Goal: Task Accomplishment & Management: Manage account settings

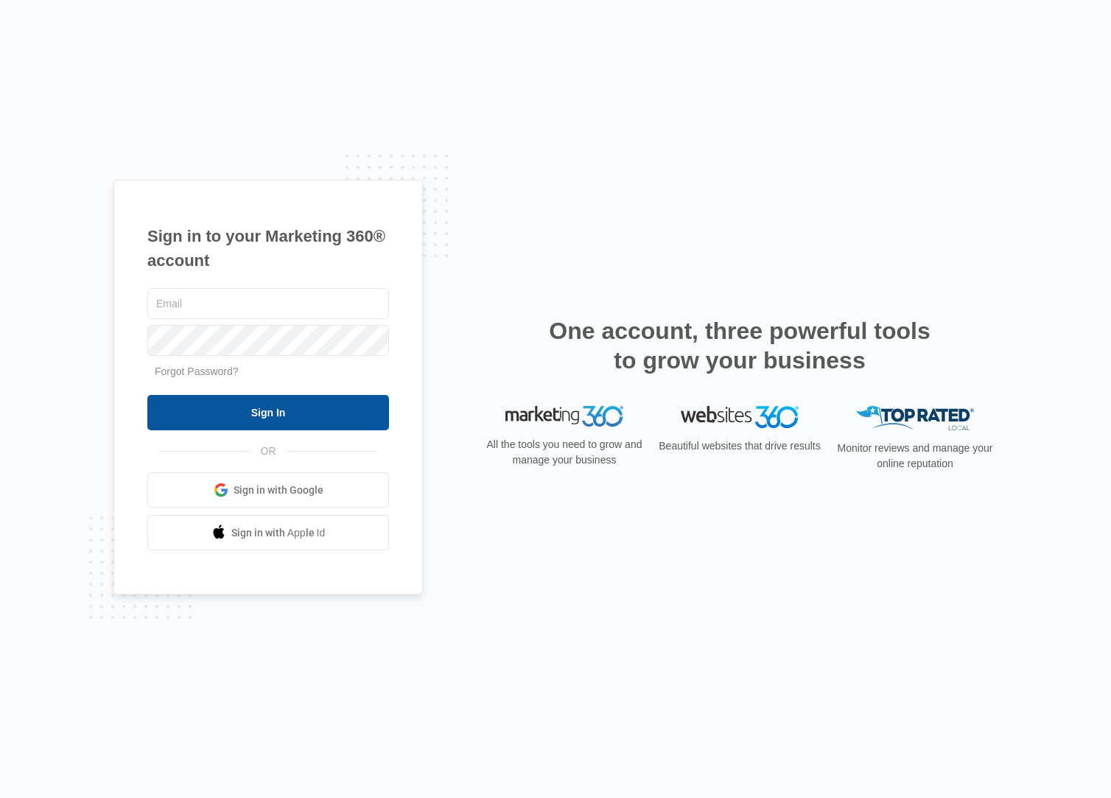
type input "[EMAIL_ADDRESS][PERSON_NAME][DOMAIN_NAME]"
click at [217, 404] on input "Sign In" at bounding box center [268, 412] width 242 height 35
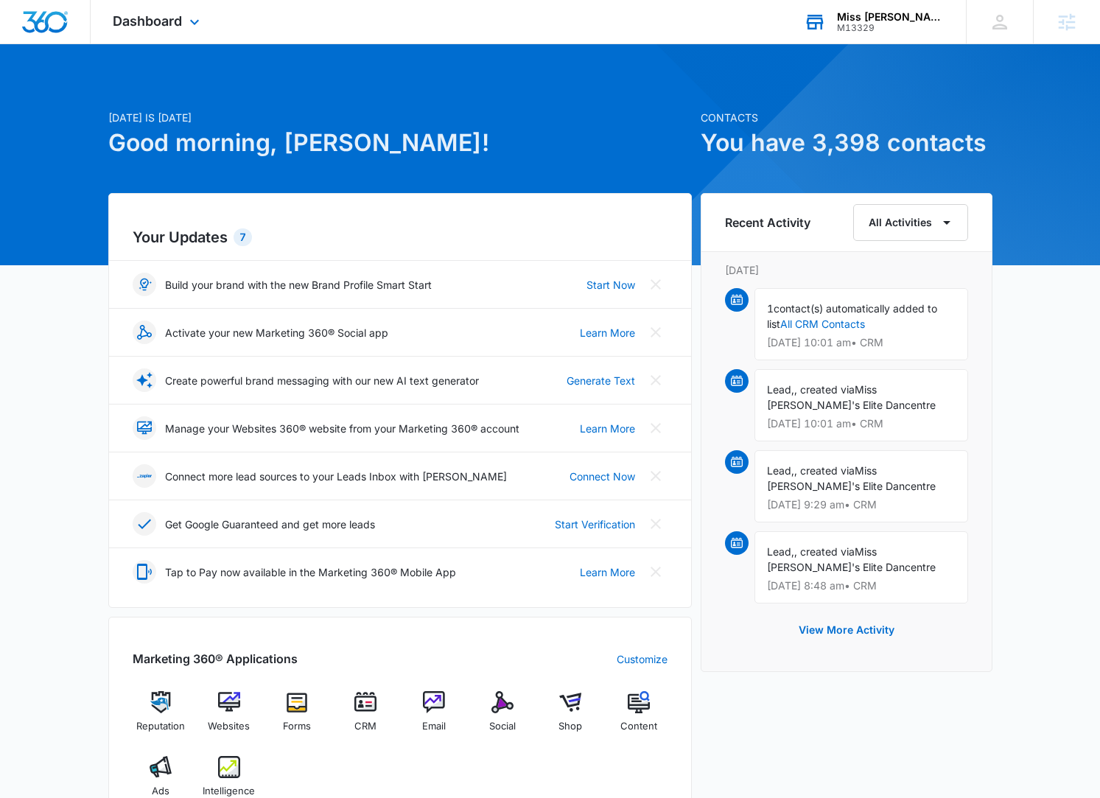
click at [855, 34] on div "Miss [PERSON_NAME]'s Elite Dancentre M13329 Your Accounts View All" at bounding box center [874, 21] width 184 height 43
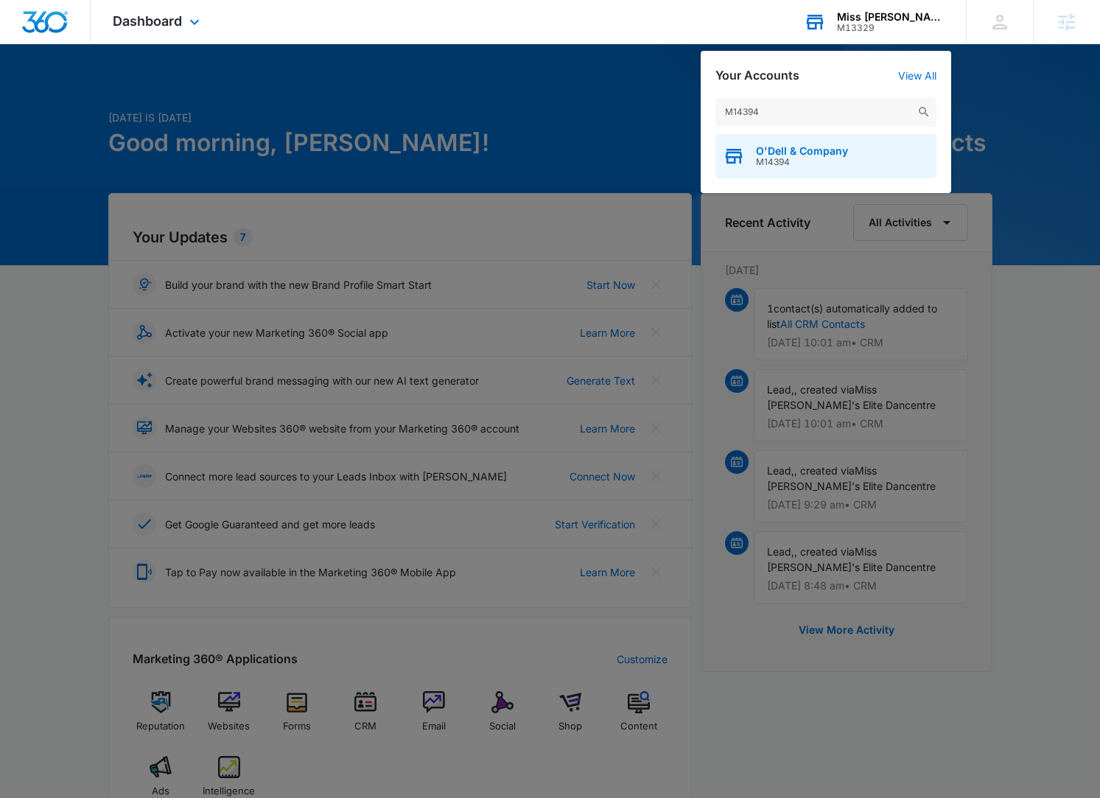
type input "M14394"
click at [766, 153] on span "O'Dell & Company" at bounding box center [802, 151] width 92 height 12
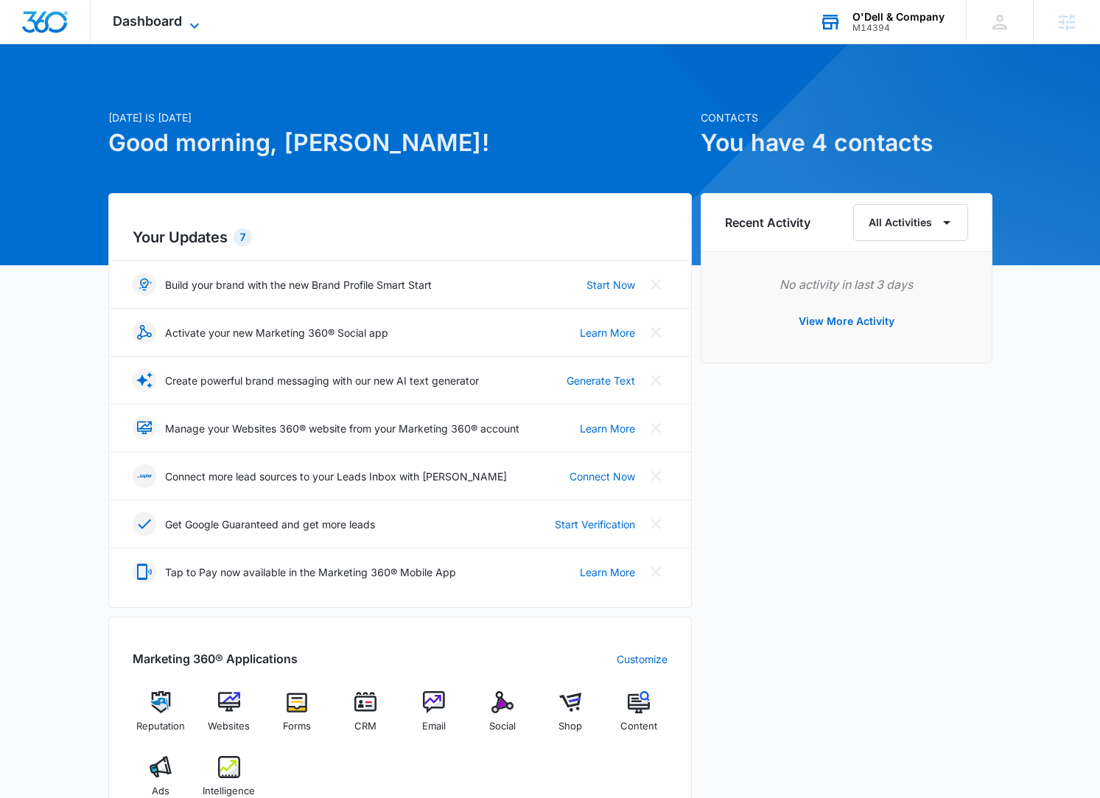
click at [181, 23] on span "Dashboard" at bounding box center [147, 20] width 69 height 15
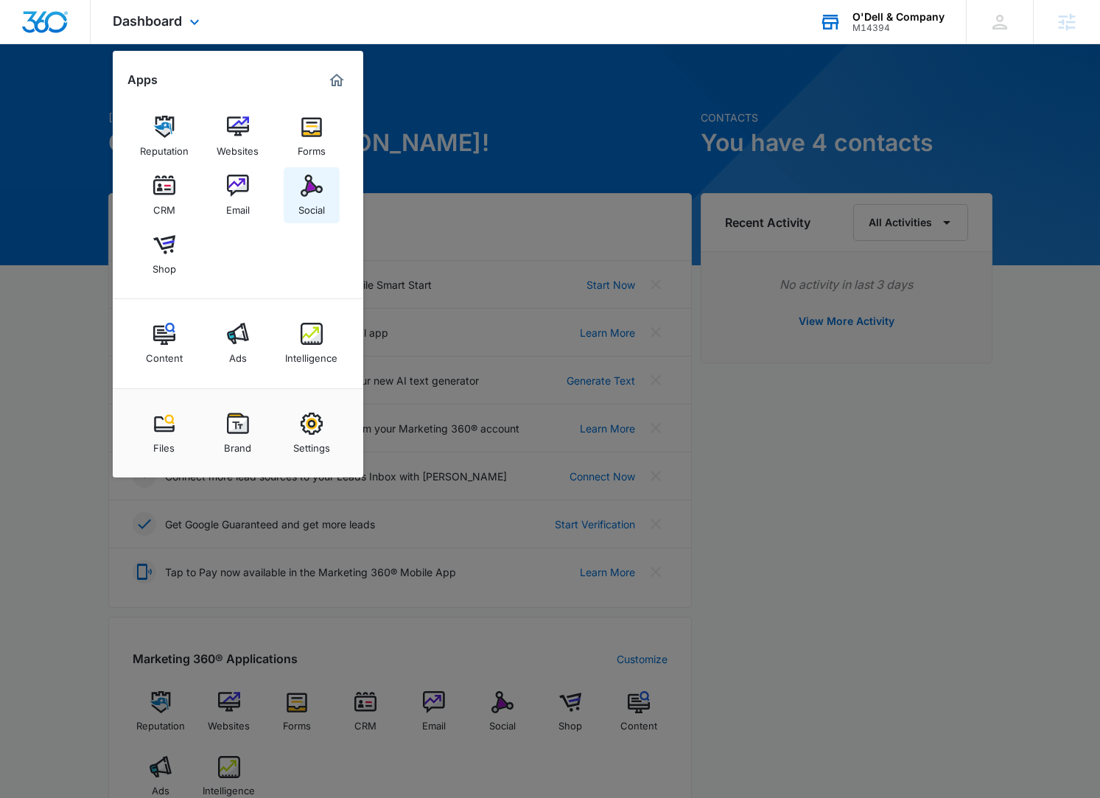
click at [307, 181] on img at bounding box center [312, 186] width 22 height 22
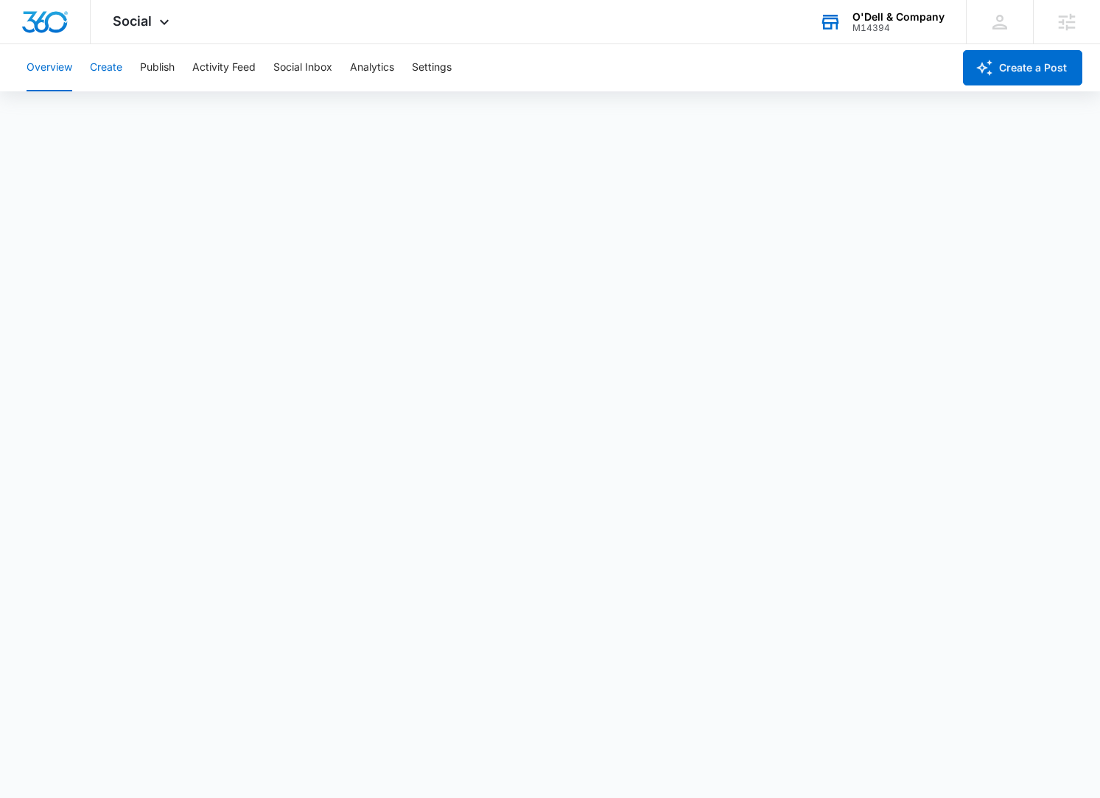
click at [99, 53] on button "Create" at bounding box center [106, 67] width 32 height 47
click at [161, 57] on button "Publish" at bounding box center [157, 67] width 35 height 47
click at [119, 113] on button "Schedules" at bounding box center [113, 112] width 50 height 41
click at [127, 119] on button "Schedules" at bounding box center [113, 112] width 50 height 41
click at [883, 27] on div "M14394" at bounding box center [899, 28] width 92 height 10
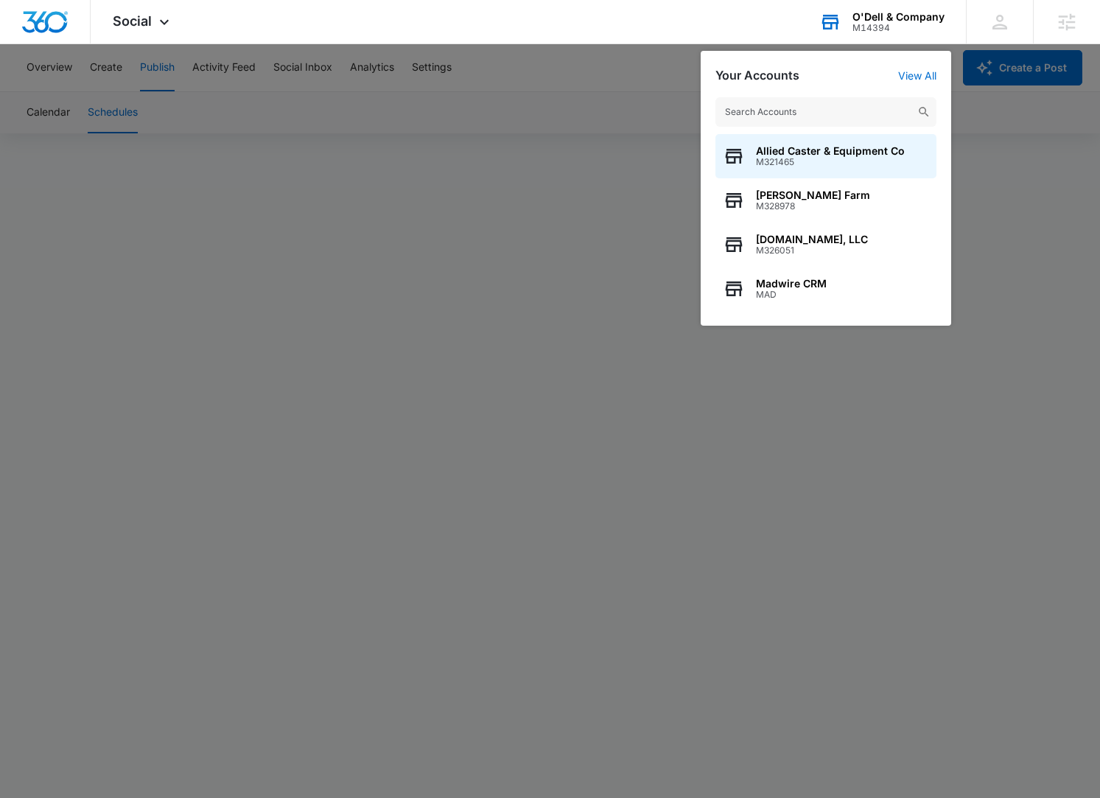
type input "∫"
type input "[URL][DOMAIN_NAME]"
paste input "M325772"
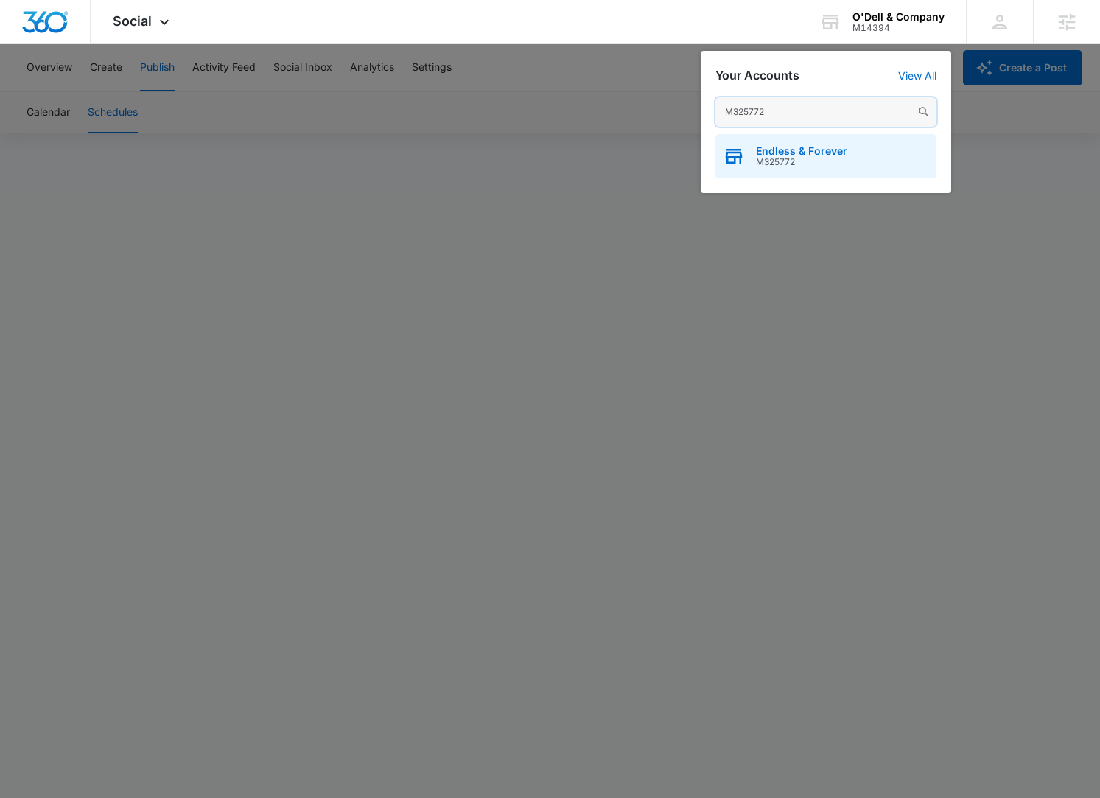
type input "M325772"
click at [805, 147] on span "Endless & Forever" at bounding box center [801, 151] width 91 height 12
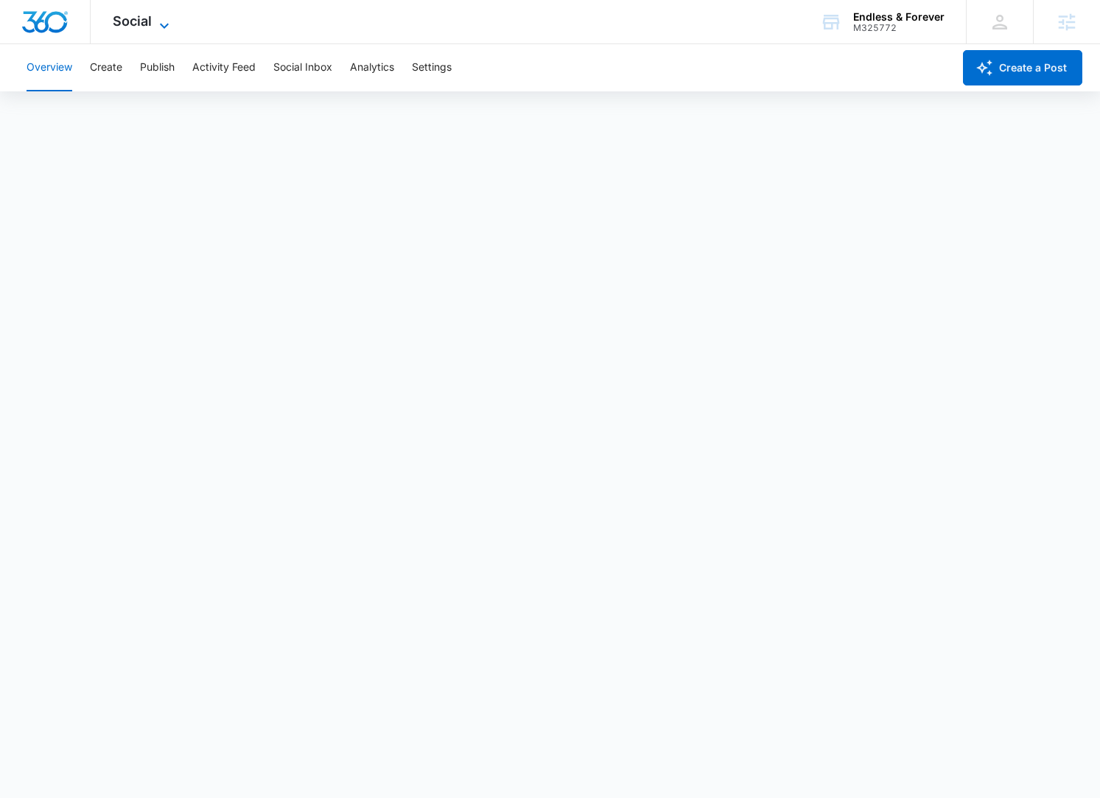
click at [146, 23] on span "Social" at bounding box center [132, 20] width 39 height 15
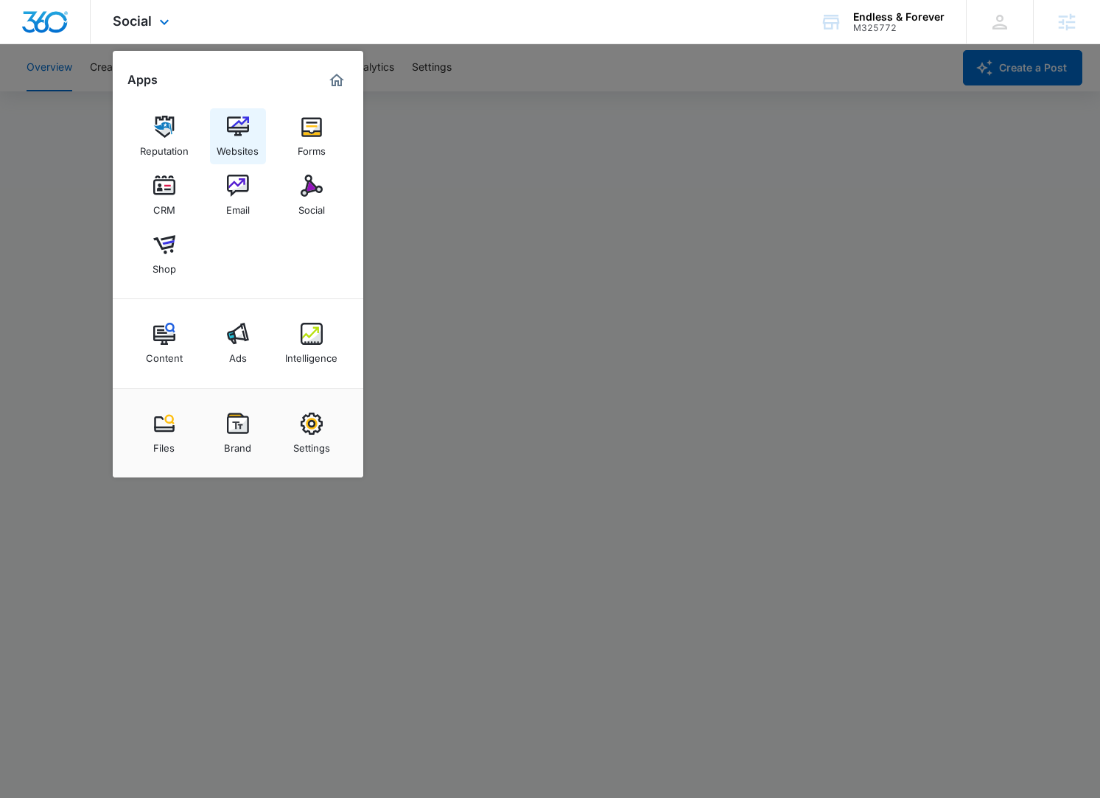
click at [225, 118] on link "Websites" at bounding box center [238, 136] width 56 height 56
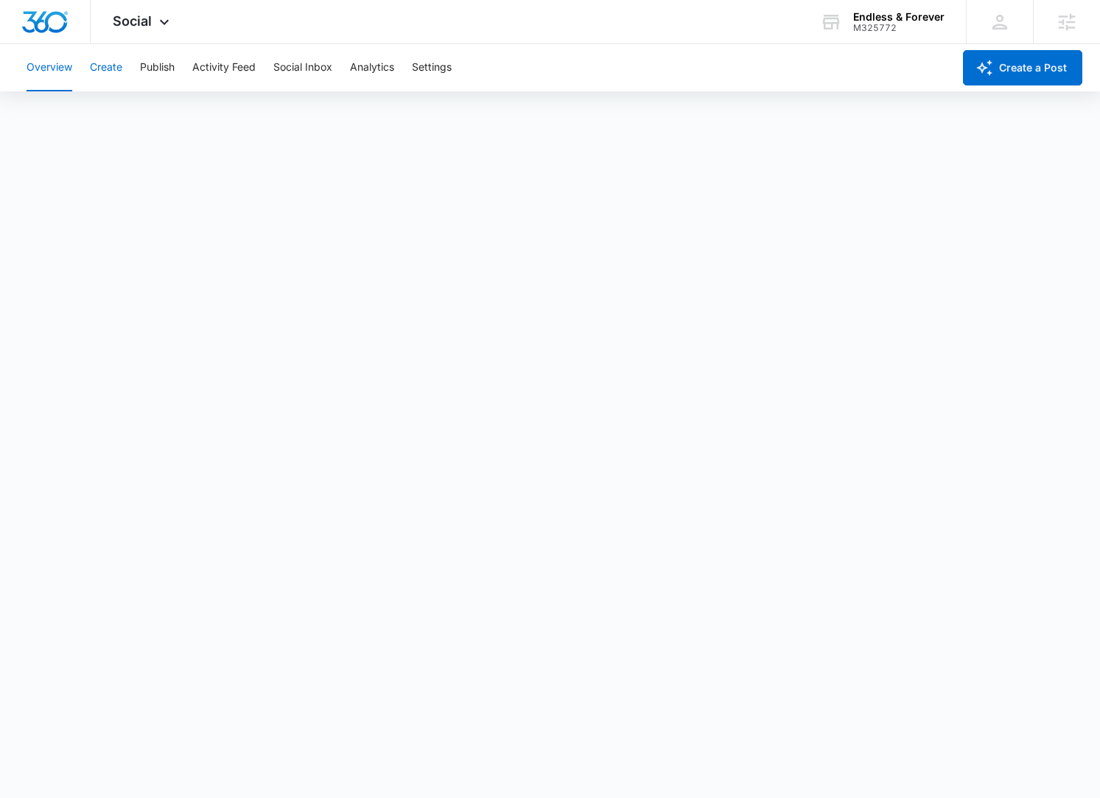
click at [118, 63] on button "Create" at bounding box center [106, 67] width 32 height 47
